Goal: Task Accomplishment & Management: Complete application form

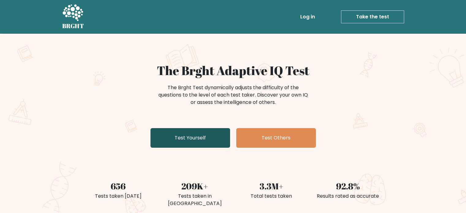
click at [183, 138] on link "Test Yourself" at bounding box center [191, 138] width 80 height 20
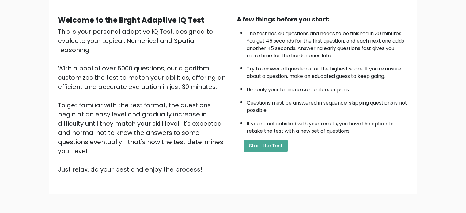
scroll to position [49, 0]
click at [183, 138] on div "This is your personal adaptive IQ Test, designed to evaluate your Logical, Nume…" at bounding box center [144, 100] width 172 height 147
click at [260, 143] on button "Start the Test" at bounding box center [266, 145] width 44 height 12
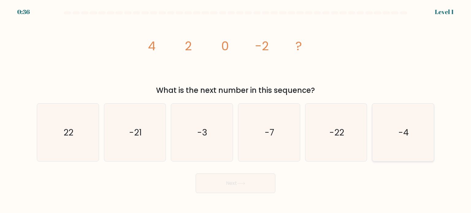
click at [404, 129] on text "-4" at bounding box center [403, 132] width 10 height 12
click at [236, 110] on input "f. -4" at bounding box center [235, 108] width 0 height 3
radio input "true"
click at [233, 185] on button "Next" at bounding box center [236, 184] width 80 height 20
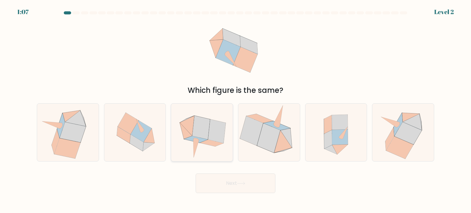
click at [190, 130] on icon at bounding box center [187, 126] width 15 height 20
click at [235, 110] on input "c." at bounding box center [235, 108] width 0 height 3
radio input "true"
click at [248, 181] on button "Next" at bounding box center [236, 184] width 80 height 20
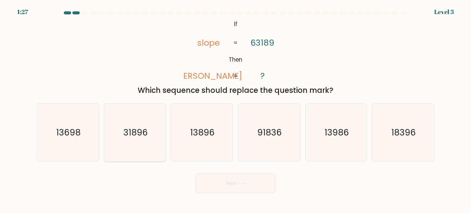
click at [151, 129] on icon "31896" at bounding box center [135, 133] width 58 height 58
click at [235, 110] on input "b. 31896" at bounding box center [235, 108] width 0 height 3
radio input "true"
click at [229, 185] on button "Next" at bounding box center [236, 184] width 80 height 20
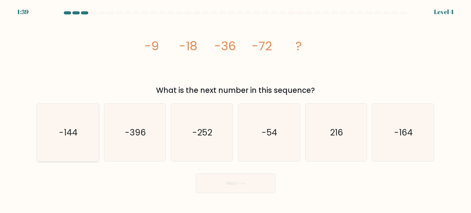
click at [65, 136] on text "-144" at bounding box center [68, 132] width 19 height 12
click at [235, 110] on input "a. -144" at bounding box center [235, 108] width 0 height 3
radio input "true"
click at [242, 187] on button "Next" at bounding box center [236, 184] width 80 height 20
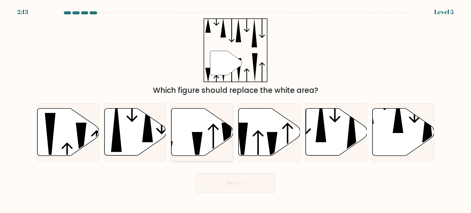
click at [196, 140] on icon at bounding box center [197, 150] width 11 height 37
click at [235, 110] on input "c." at bounding box center [235, 108] width 0 height 3
radio input "true"
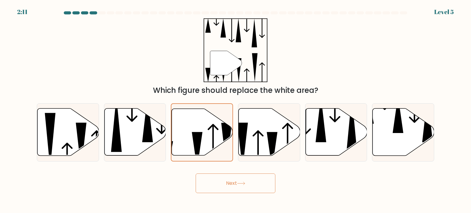
click at [241, 179] on button "Next" at bounding box center [236, 184] width 80 height 20
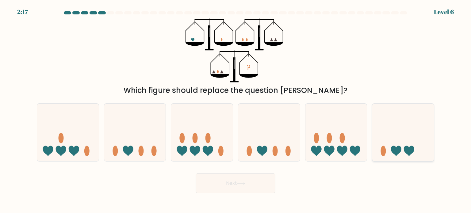
click at [394, 132] on icon at bounding box center [403, 132] width 62 height 51
click at [236, 110] on input "f." at bounding box center [235, 108] width 0 height 3
radio input "true"
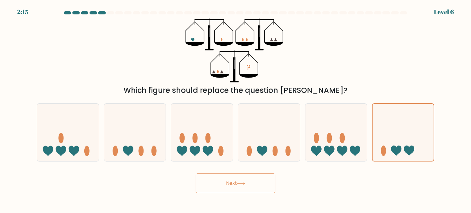
click at [231, 181] on button "Next" at bounding box center [236, 184] width 80 height 20
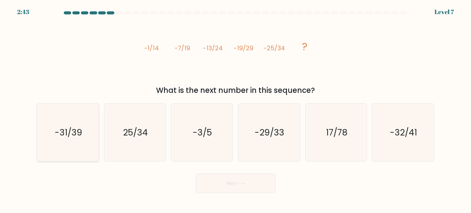
click at [65, 132] on text "-31/39" at bounding box center [69, 132] width 28 height 12
click at [235, 110] on input "a. -31/39" at bounding box center [235, 108] width 0 height 3
radio input "true"
click at [231, 182] on button "Next" at bounding box center [236, 184] width 80 height 20
click at [241, 185] on icon at bounding box center [241, 183] width 8 height 3
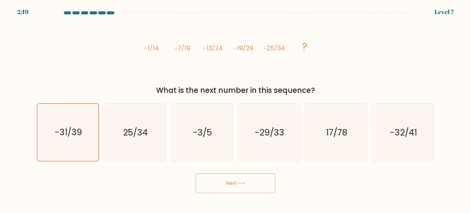
click at [232, 180] on button "Next" at bounding box center [236, 184] width 80 height 20
click at [239, 185] on button "Next" at bounding box center [236, 184] width 80 height 20
click at [196, 174] on button "Next" at bounding box center [236, 184] width 80 height 20
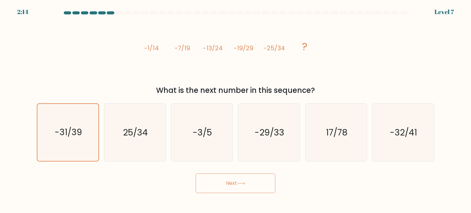
click at [243, 184] on icon at bounding box center [241, 183] width 8 height 3
click at [398, 122] on icon "-32/41" at bounding box center [403, 133] width 58 height 58
click at [236, 110] on input "f. -32/41" at bounding box center [235, 108] width 0 height 3
radio input "true"
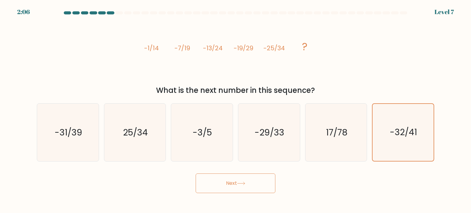
click at [233, 180] on button "Next" at bounding box center [236, 184] width 80 height 20
click at [248, 179] on button "Next" at bounding box center [236, 184] width 80 height 20
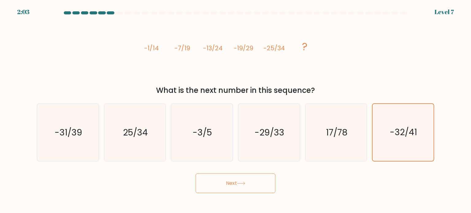
click at [241, 184] on icon at bounding box center [241, 183] width 8 height 3
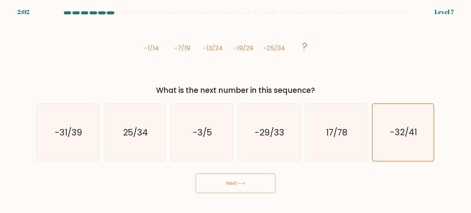
click at [241, 184] on icon at bounding box center [241, 183] width 8 height 3
click at [196, 174] on button "Next" at bounding box center [236, 184] width 80 height 20
